Goal: Task Accomplishment & Management: Use online tool/utility

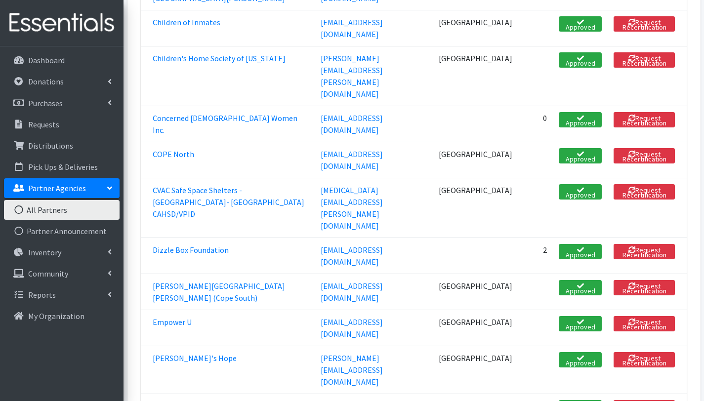
scroll to position [531, 0]
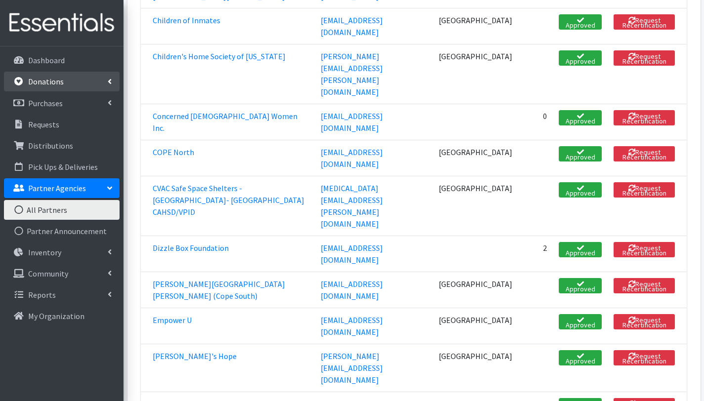
click at [60, 82] on p "Donations" at bounding box center [46, 82] width 36 height 10
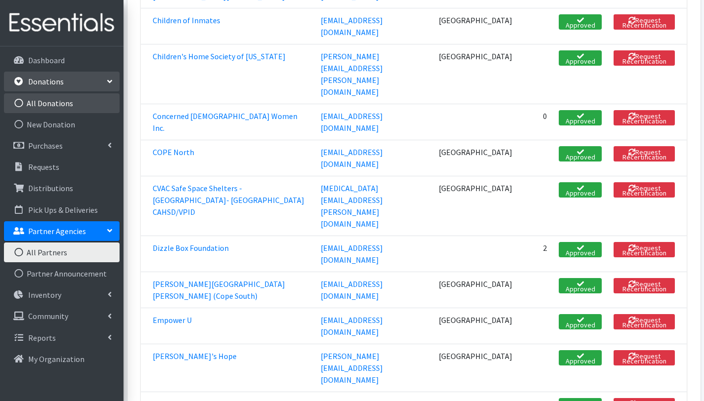
click at [56, 103] on link "All Donations" at bounding box center [62, 103] width 116 height 20
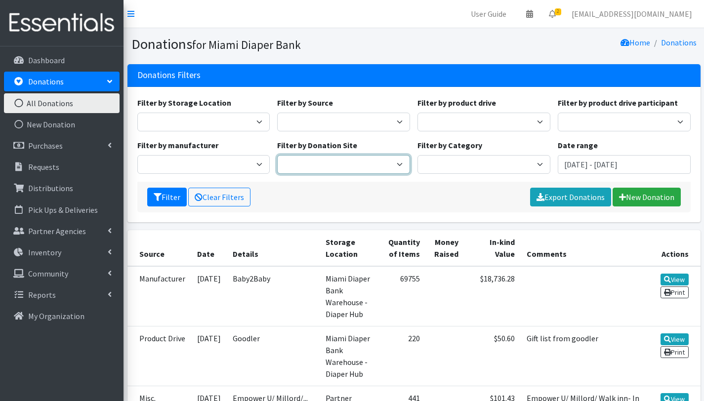
click at [398, 163] on select "[GEOGRAPHIC_DATA] - [GEOGRAPHIC_DATA] [GEOGRAPHIC_DATA] - [GEOGRAPHIC_DATA] [GE…" at bounding box center [343, 164] width 133 height 19
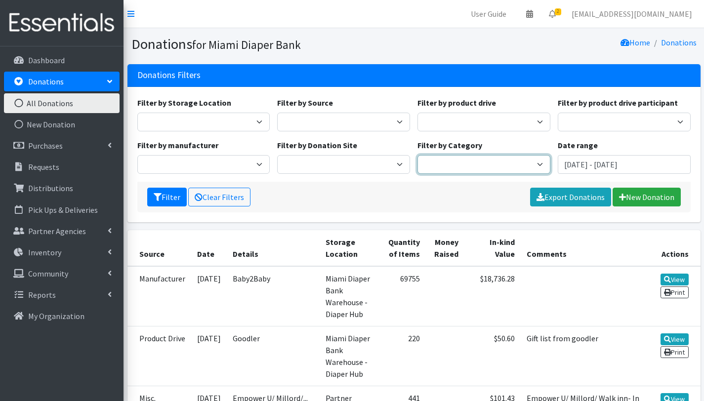
click at [469, 160] on select "Pull-Ups Baby wipes [PERSON_NAME] Baby Essential Formula Frida Mom Essentials A…" at bounding box center [483, 164] width 133 height 19
click at [629, 166] on input "[DATE] - [DATE]" at bounding box center [624, 164] width 133 height 19
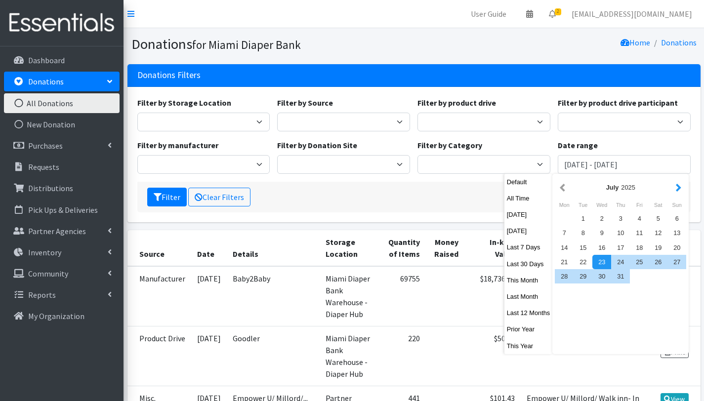
click at [680, 186] on button "button" at bounding box center [678, 187] width 10 height 12
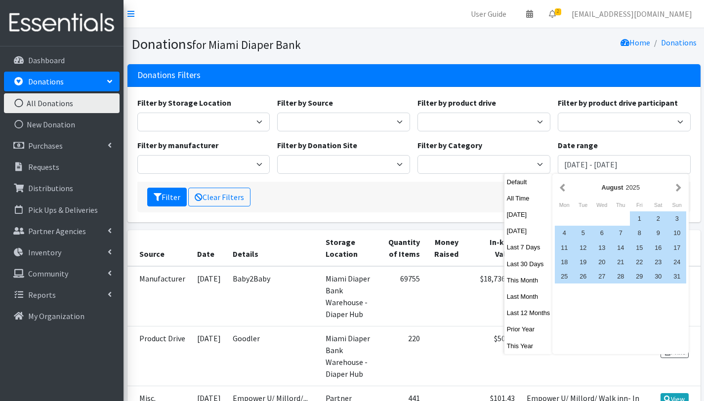
click at [680, 186] on button "button" at bounding box center [678, 187] width 10 height 12
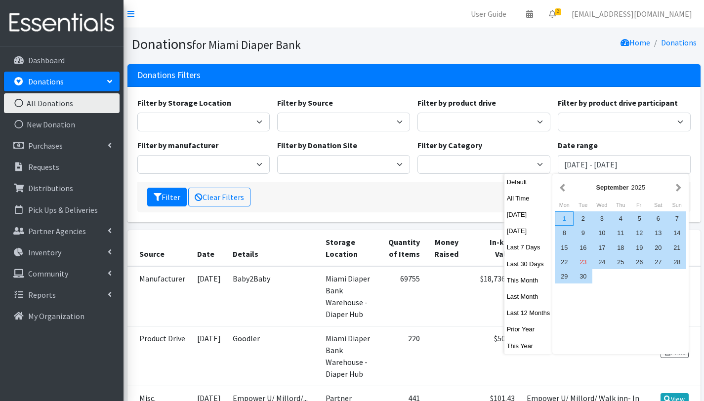
click at [562, 216] on div "1" at bounding box center [564, 218] width 19 height 14
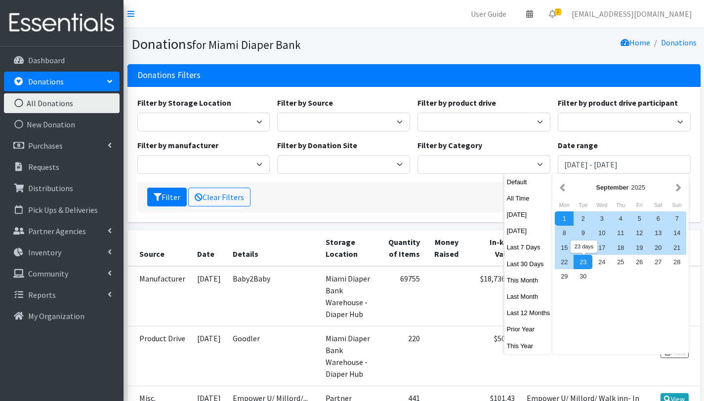
click at [583, 259] on div "23" at bounding box center [583, 262] width 19 height 14
type input "September 1, 2025 - September 23, 2025"
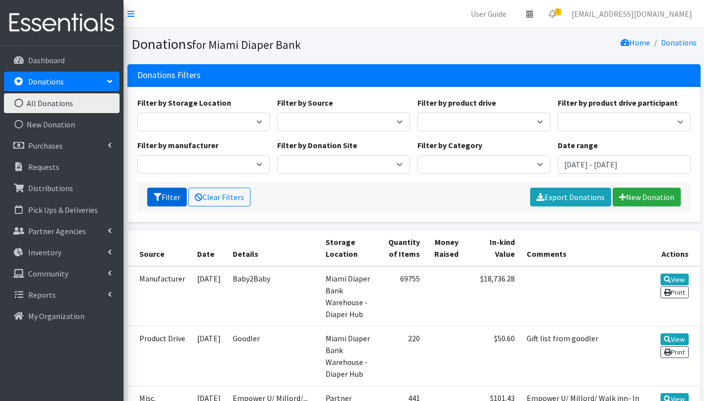
click at [169, 195] on button "Filter" at bounding box center [167, 197] width 40 height 19
click at [576, 196] on link "Export Donations" at bounding box center [570, 197] width 81 height 19
